Goal: Transaction & Acquisition: Purchase product/service

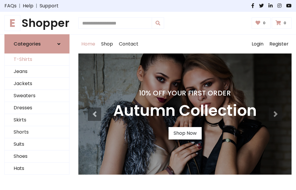
click at [37, 60] on link "T-Shirts" at bounding box center [37, 59] width 64 height 12
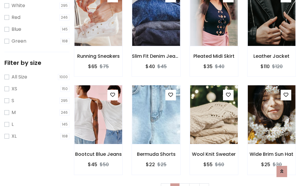
scroll to position [11, 0]
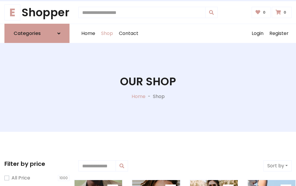
click at [148, 87] on h1 "Our Shop" at bounding box center [148, 81] width 56 height 13
click at [185, 33] on div "Home Shop Contact Log out Login Register" at bounding box center [184, 33] width 213 height 19
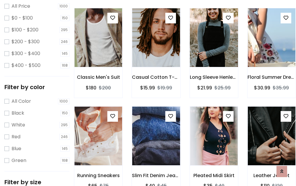
click at [214, 48] on img at bounding box center [213, 38] width 57 height 142
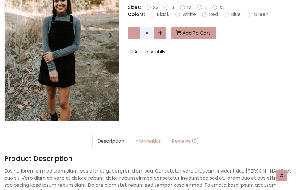
scroll to position [145, 0]
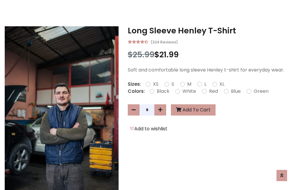
click at [210, 31] on h3 "Long Sleeve Henley T-Shirt" at bounding box center [210, 30] width 164 height 9
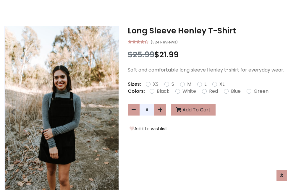
click at [210, 31] on h3 "Long Sleeve Henley T-Shirt" at bounding box center [210, 30] width 164 height 9
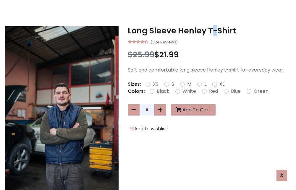
click at [210, 31] on h3 "Long Sleeve Henley T-Shirt" at bounding box center [210, 30] width 164 height 9
